Goal: Task Accomplishment & Management: Manage account settings

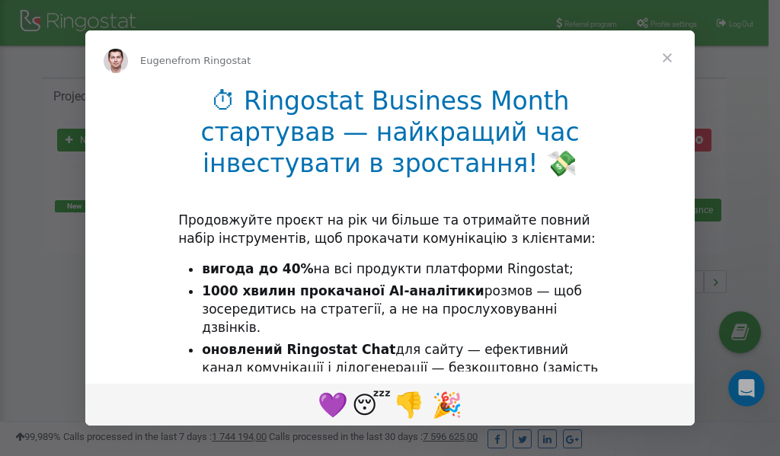
click at [669, 59] on span "Close" at bounding box center [667, 57] width 55 height 55
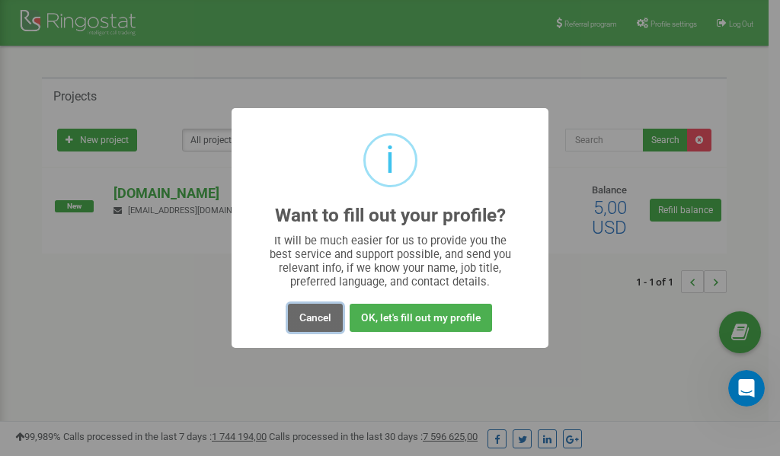
click at [314, 317] on button "Cancel" at bounding box center [315, 318] width 55 height 28
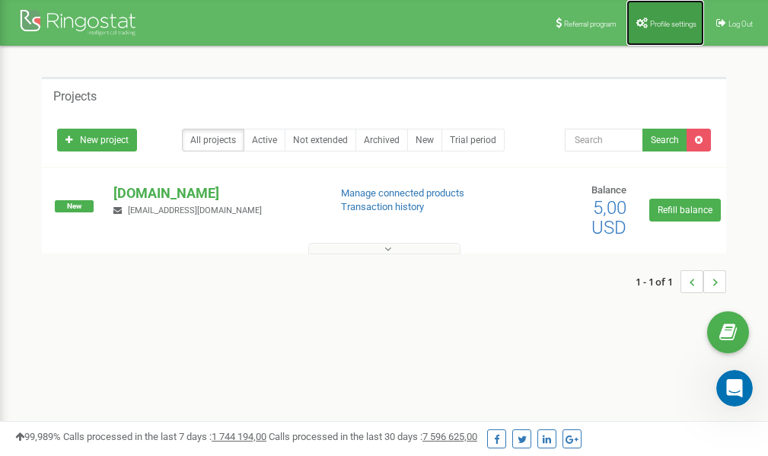
click at [661, 25] on span "Profile settings" at bounding box center [673, 24] width 46 height 8
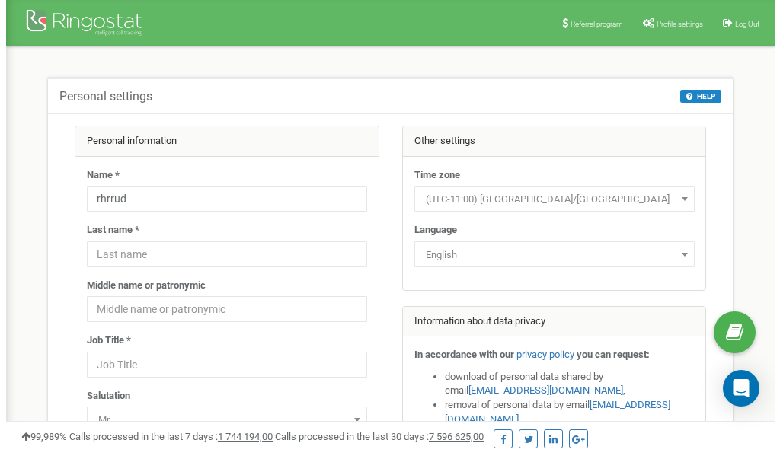
scroll to position [76, 0]
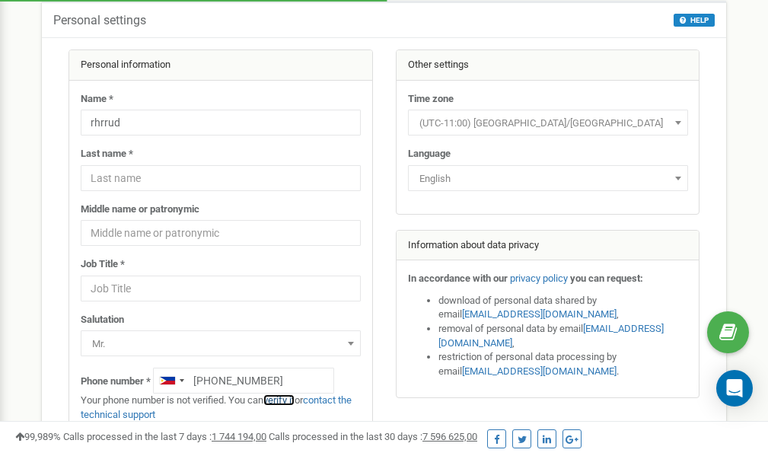
click at [286, 399] on link "verify it" at bounding box center [278, 399] width 31 height 11
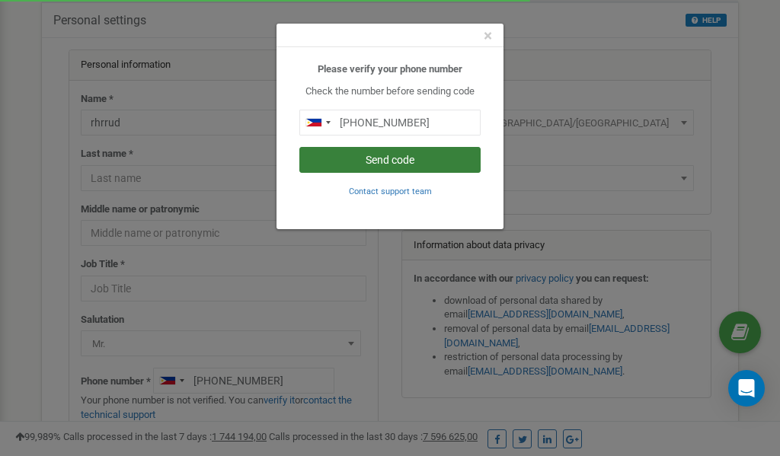
click at [385, 161] on button "Send code" at bounding box center [389, 160] width 181 height 26
